Goal: Navigation & Orientation: Find specific page/section

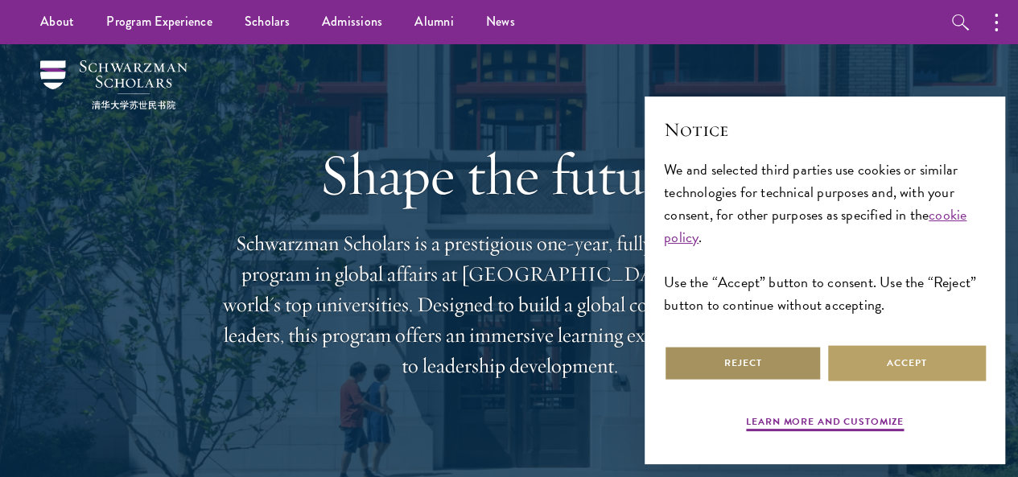
click at [729, 361] on button "Reject" at bounding box center [743, 363] width 158 height 36
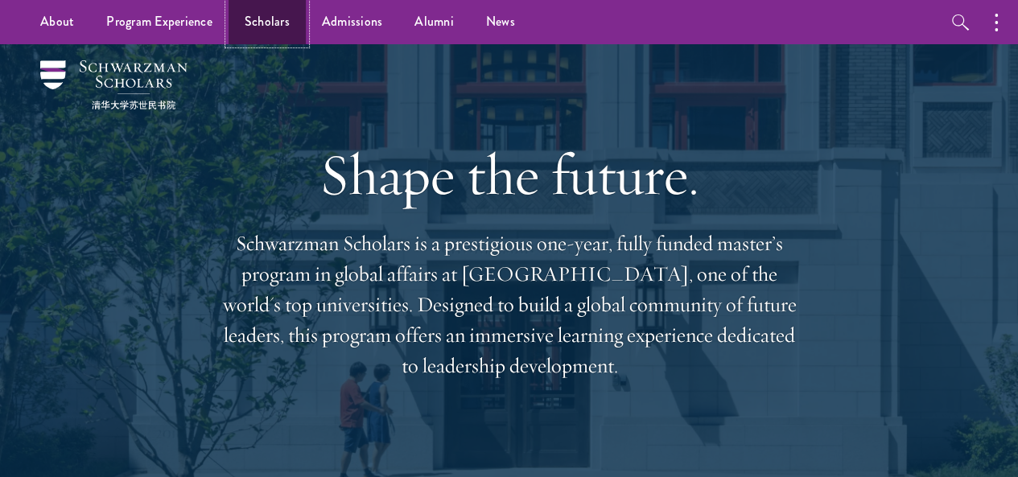
click at [275, 21] on link "Scholars" at bounding box center [267, 22] width 77 height 44
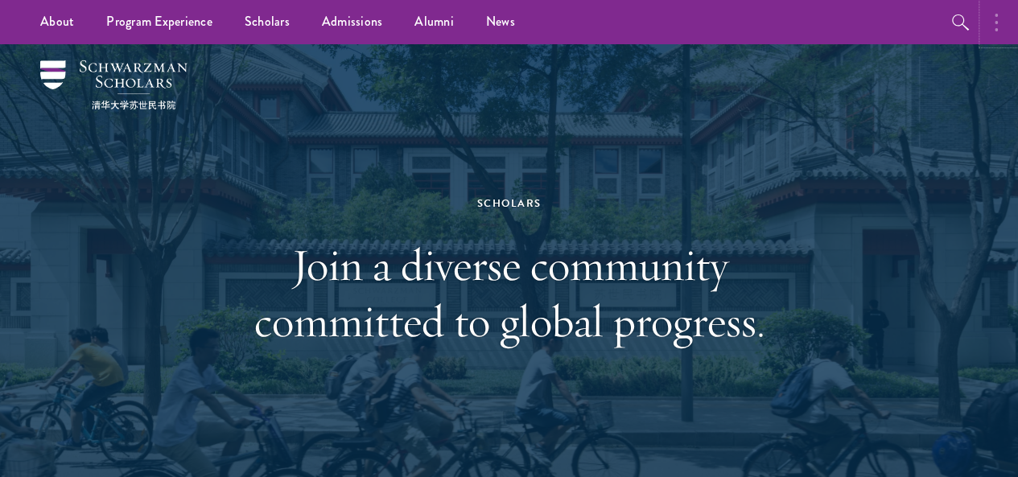
click at [1012, 24] on button "button" at bounding box center [1000, 22] width 35 height 44
